Goal: Task Accomplishment & Management: Use online tool/utility

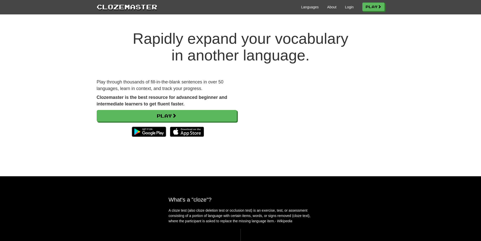
click at [354, 6] on div "Languages About Login Play" at bounding box center [270, 6] width 227 height 9
click at [351, 6] on div "Languages About Login Play" at bounding box center [270, 6] width 227 height 9
click at [346, 6] on link "Login" at bounding box center [349, 7] width 9 height 5
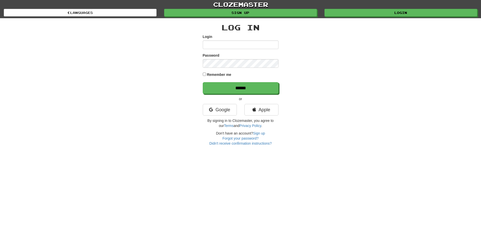
click at [217, 45] on input "Login" at bounding box center [241, 44] width 76 height 9
type input "**********"
click at [203, 82] on input "******" at bounding box center [241, 88] width 76 height 12
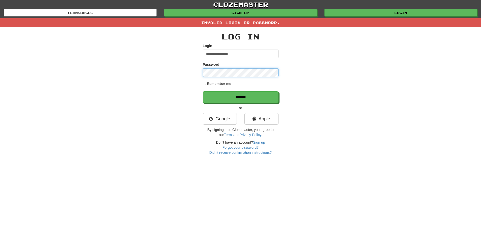
click at [203, 91] on input "******" at bounding box center [241, 97] width 76 height 12
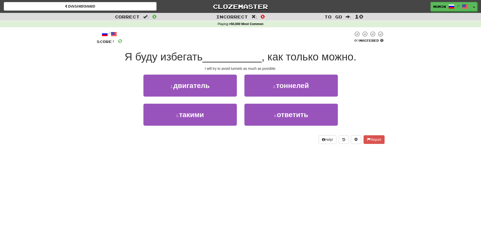
click at [187, 170] on div "Dashboard Clozemaster mumin / Toggle Dropdown Dashboard Leaderboard Activity Fe…" at bounding box center [240, 120] width 481 height 241
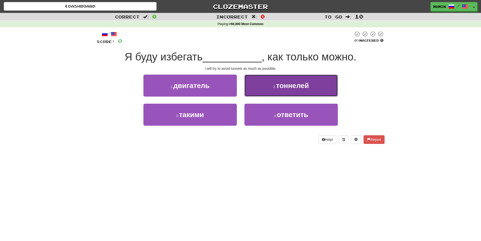
click at [302, 86] on span "тоннелей" at bounding box center [292, 86] width 33 height 8
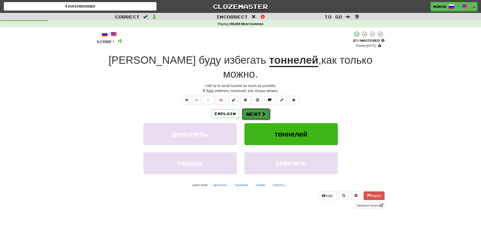
click at [258, 108] on button "Next" at bounding box center [256, 114] width 28 height 12
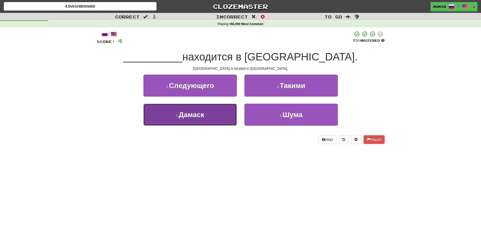
click at [190, 115] on span "Дамаск" at bounding box center [192, 115] width 26 height 8
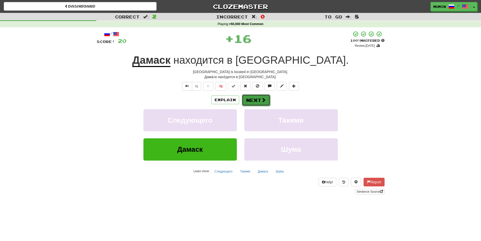
click at [244, 98] on button "Next" at bounding box center [256, 100] width 28 height 12
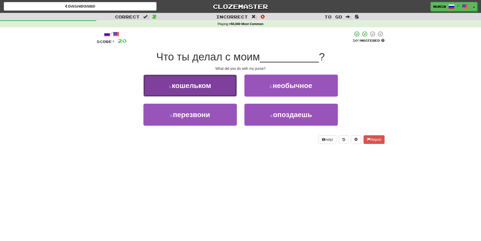
click at [196, 89] on span "кошельком" at bounding box center [191, 86] width 39 height 8
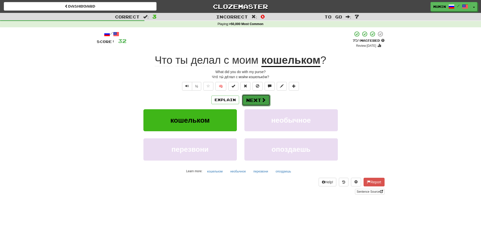
click at [257, 103] on button "Next" at bounding box center [256, 100] width 28 height 12
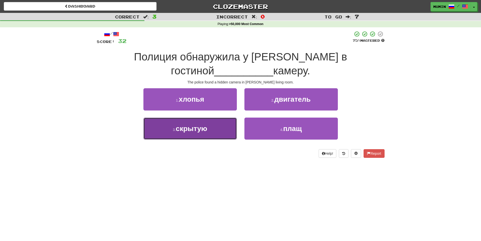
click at [182, 130] on span "скрытую" at bounding box center [192, 129] width 32 height 8
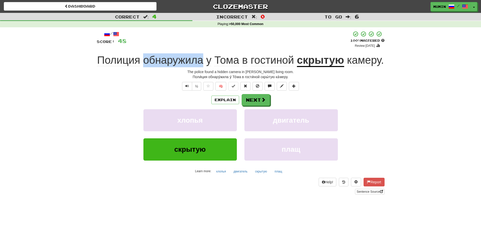
drag, startPoint x: 147, startPoint y: 58, endPoint x: 202, endPoint y: 61, distance: 55.4
click at [206, 61] on span "обнаружила" at bounding box center [208, 60] width 5 height 12
